Goal: Navigation & Orientation: Find specific page/section

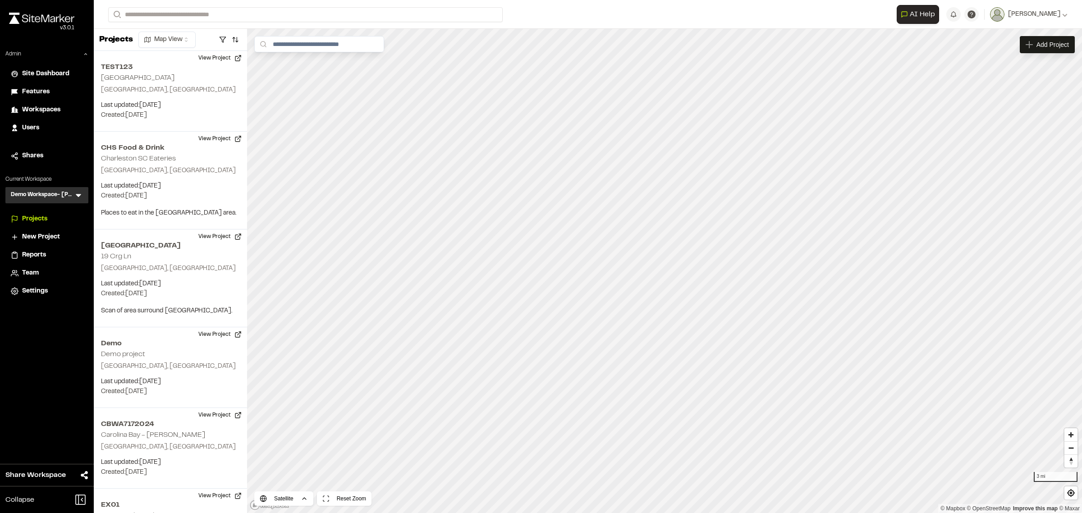
click at [30, 125] on span "Users" at bounding box center [30, 128] width 17 height 10
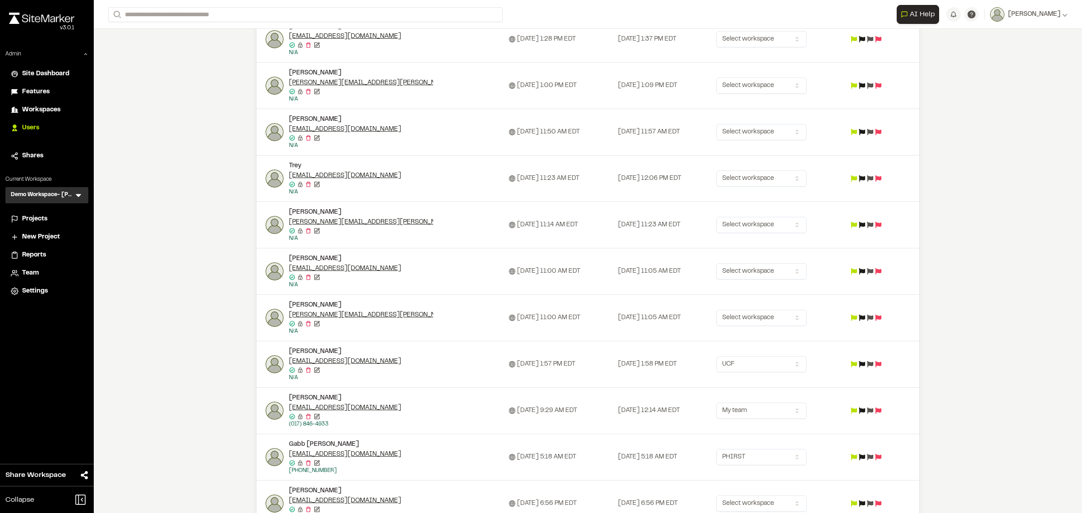
scroll to position [620, 0]
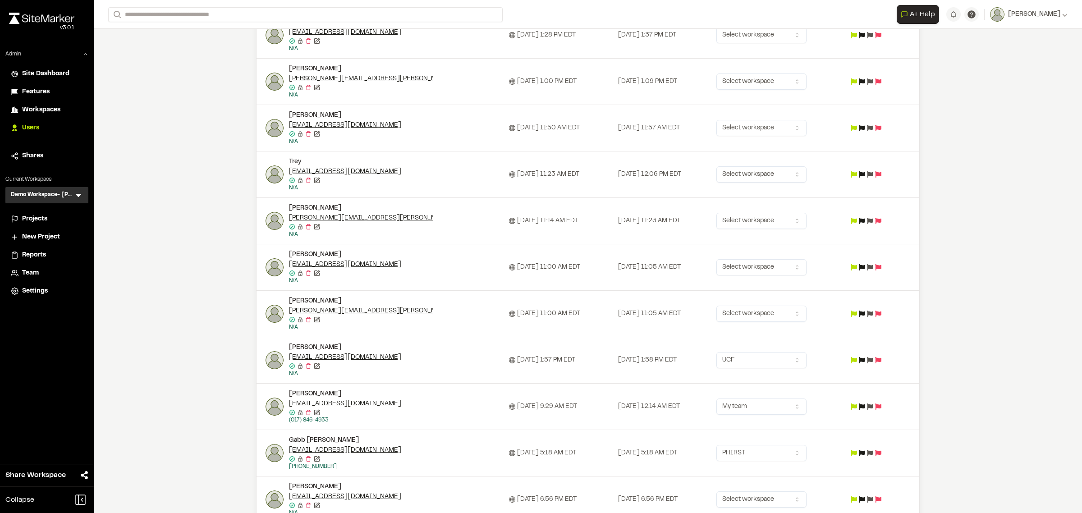
click at [75, 189] on div "Demo Workspace- Cam Bennett DW Menu" at bounding box center [46, 195] width 83 height 16
click at [77, 192] on icon at bounding box center [78, 195] width 9 height 9
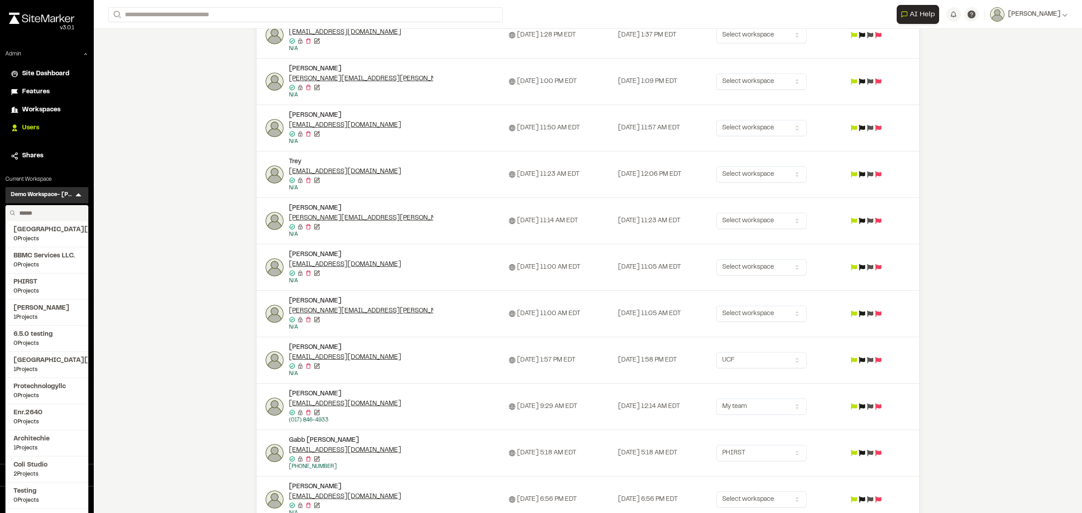
click at [55, 210] on input "text" at bounding box center [50, 213] width 69 height 15
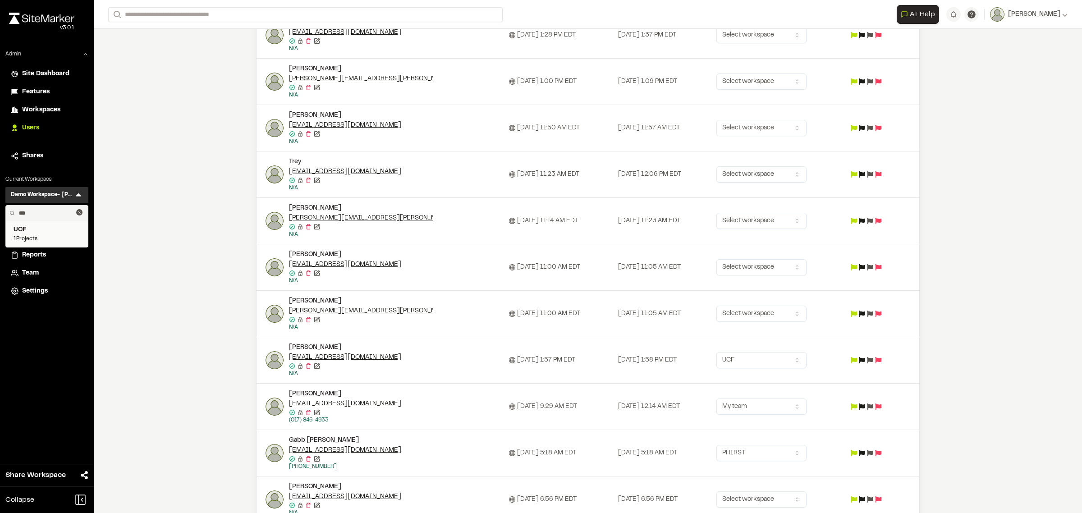
type input "***"
click at [38, 231] on span "UCF" at bounding box center [47, 230] width 67 height 10
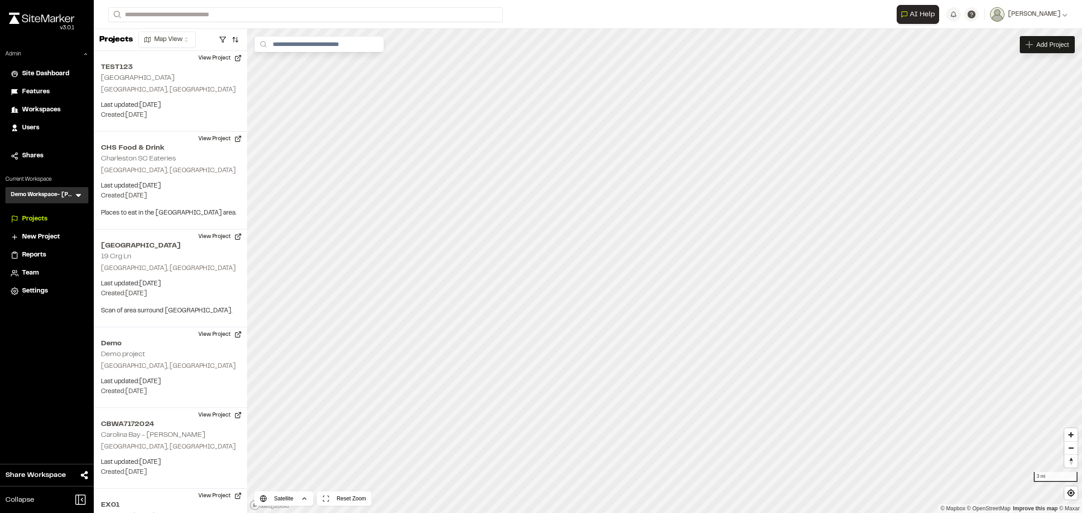
click at [78, 196] on icon at bounding box center [78, 195] width 5 height 3
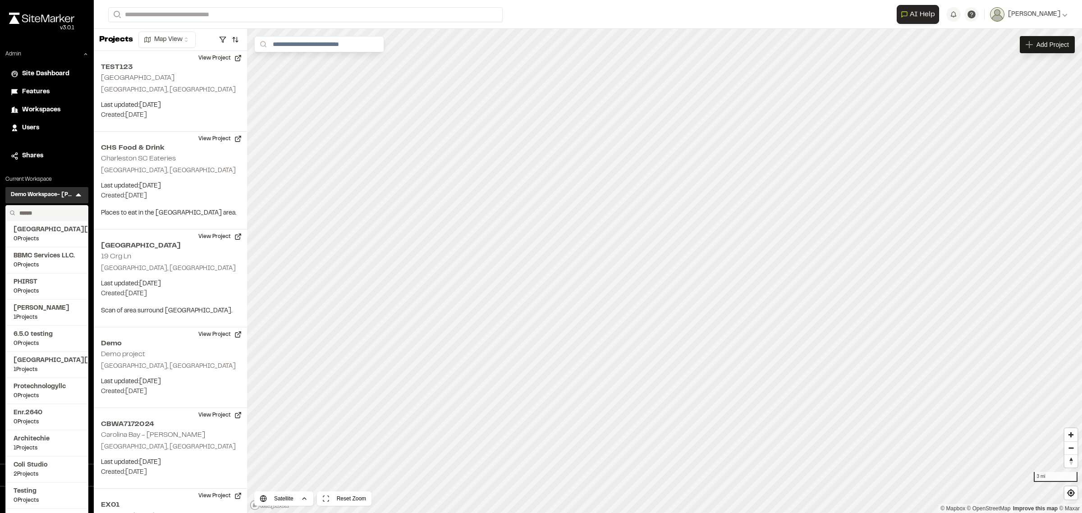
drag, startPoint x: 64, startPoint y: 204, endPoint x: 57, endPoint y: 211, distance: 10.2
click at [57, 211] on input "text" at bounding box center [50, 213] width 69 height 15
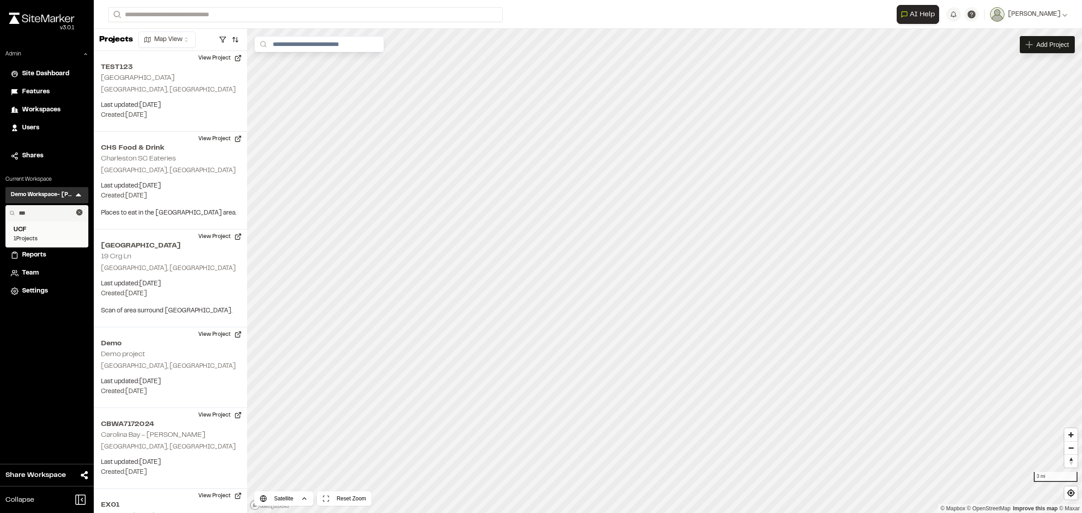
type input "***"
click at [42, 230] on span "UCF" at bounding box center [47, 230] width 67 height 10
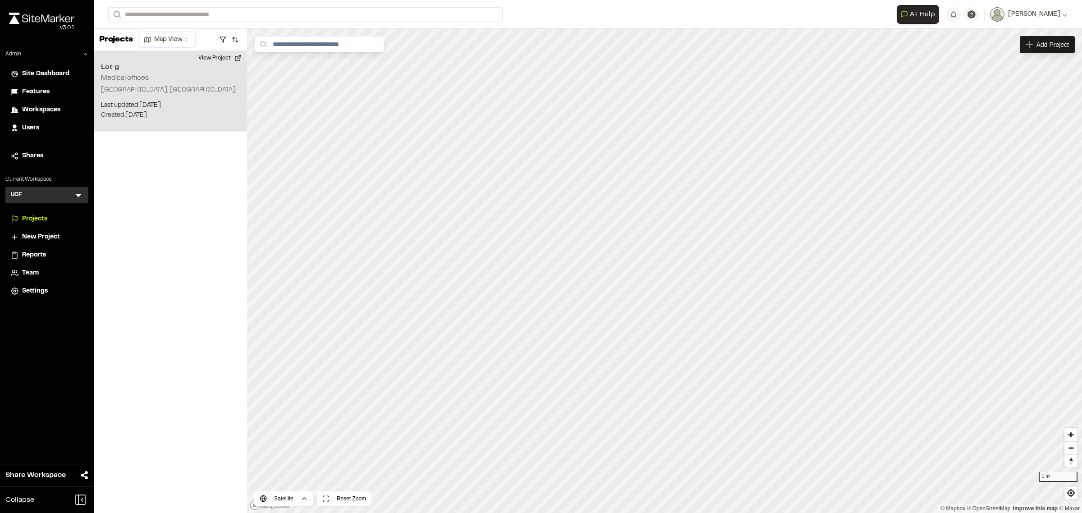
click at [117, 97] on div "Lot g Medical offices Oviedo, FL Last updated: Sep 7, 2025 Budget: $ Created: S…" at bounding box center [170, 91] width 153 height 81
click at [659, 256] on div "Lot g Medical offices" at bounding box center [664, 256] width 65 height 10
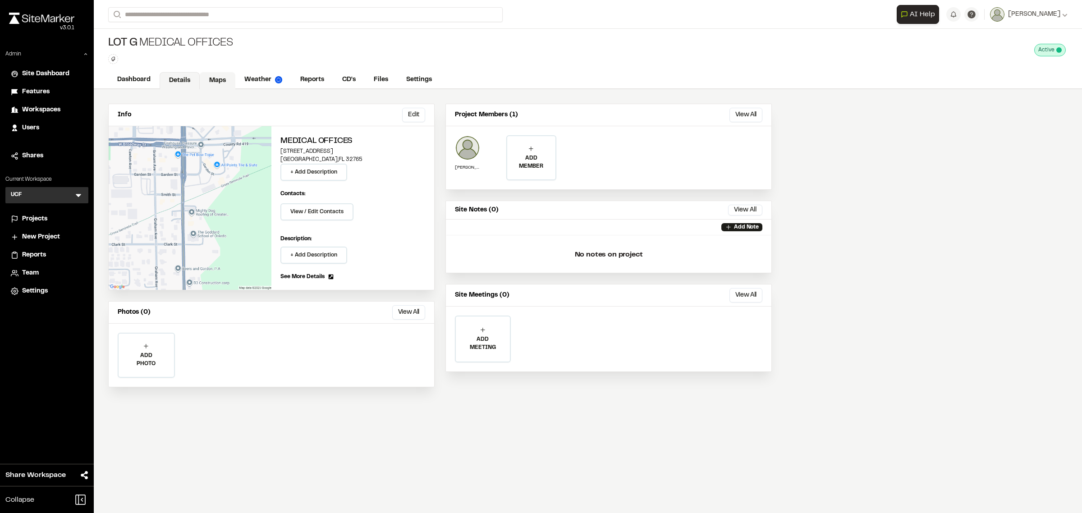
click at [210, 77] on link "Maps" at bounding box center [218, 80] width 36 height 17
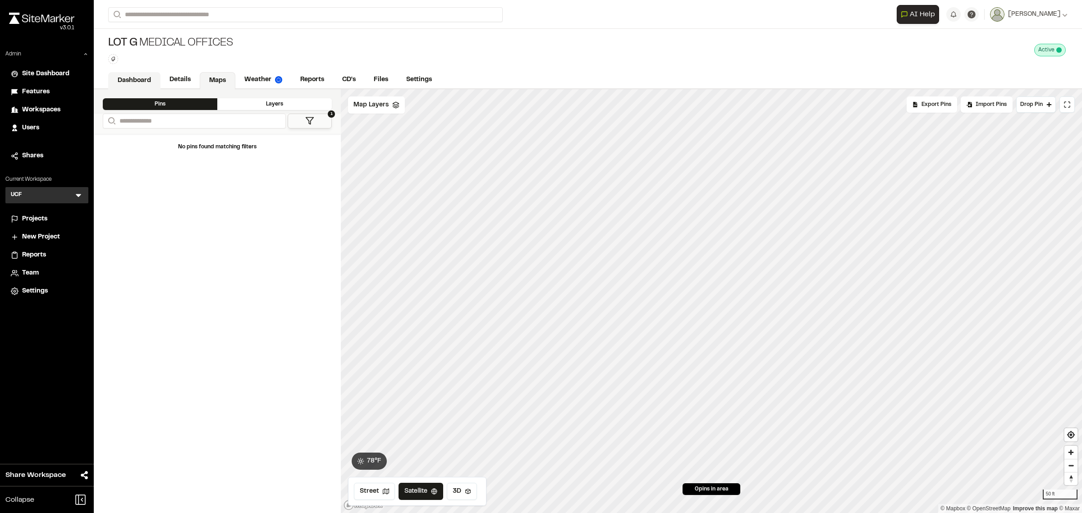
click at [136, 77] on link "Dashboard" at bounding box center [134, 80] width 52 height 17
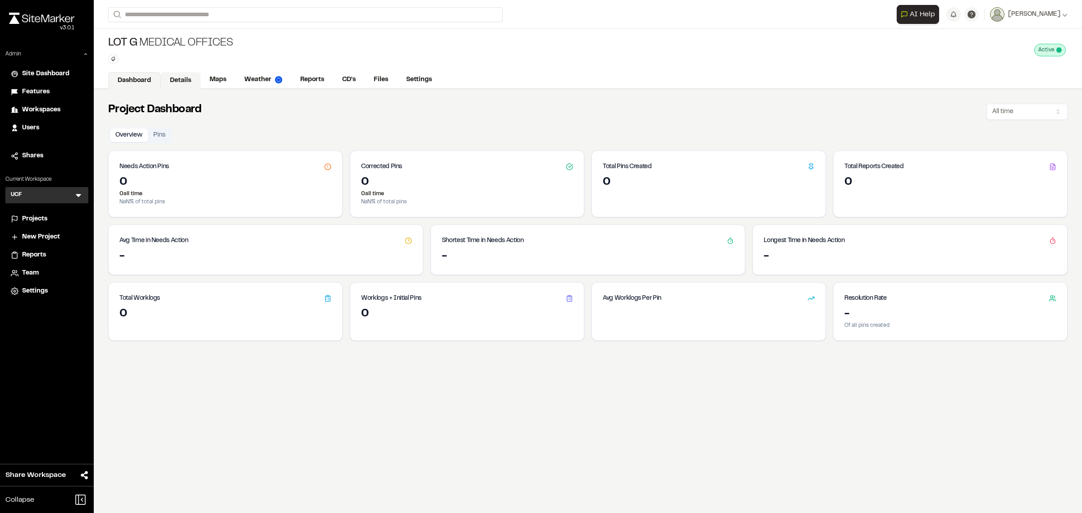
click at [174, 77] on link "Details" at bounding box center [180, 80] width 40 height 17
